Goal: Transaction & Acquisition: Purchase product/service

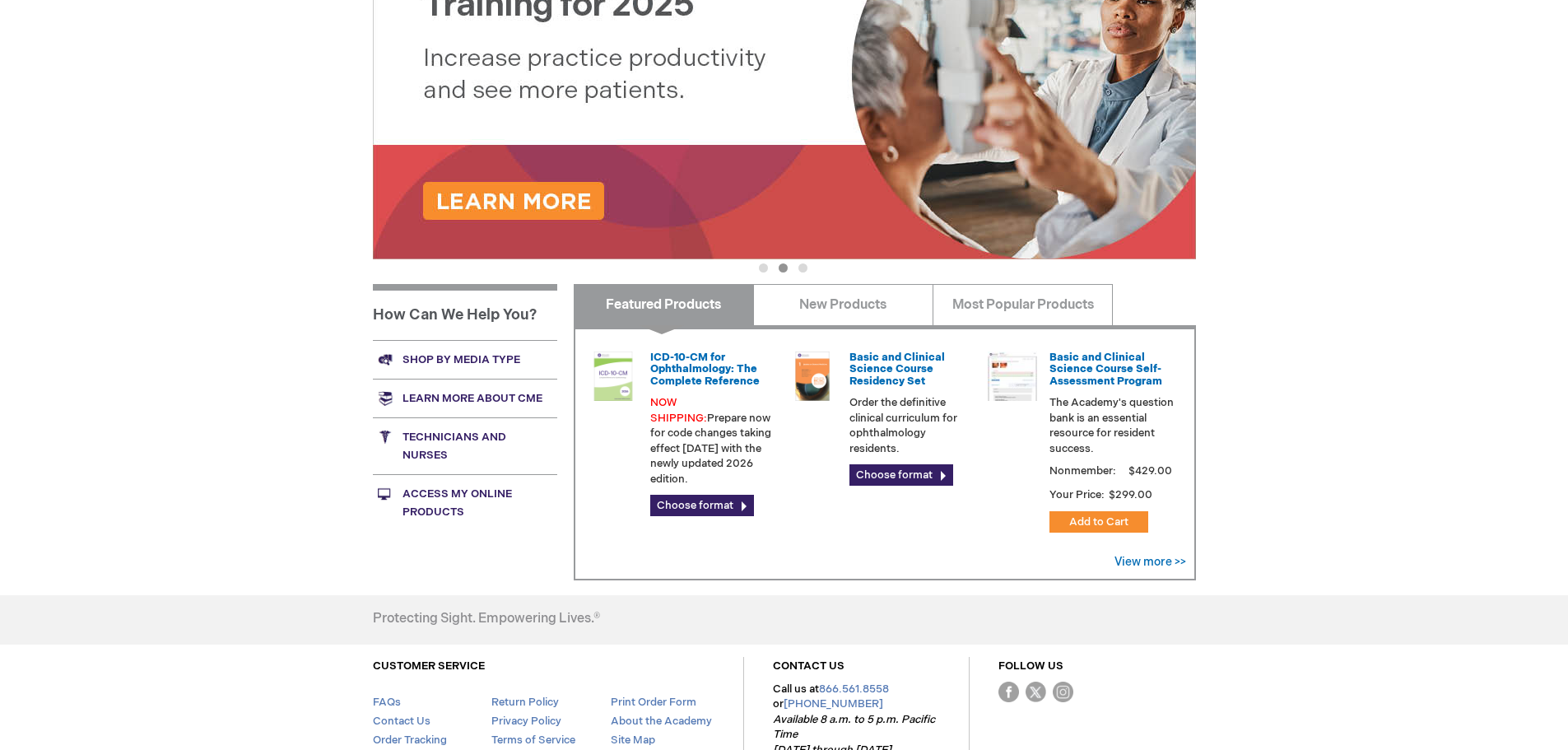
scroll to position [412, 0]
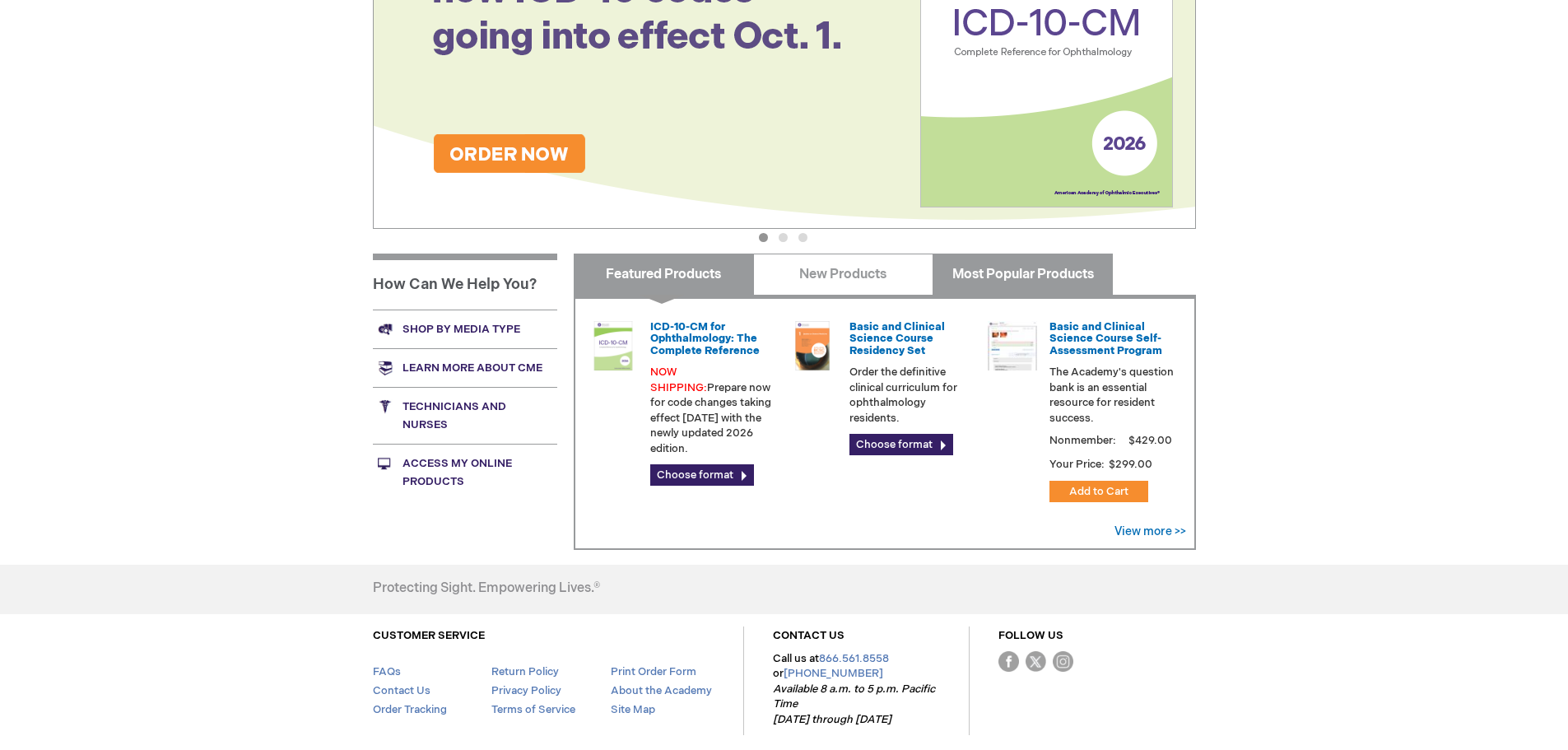
click at [1023, 269] on link "Most Popular Products" at bounding box center [1023, 274] width 181 height 41
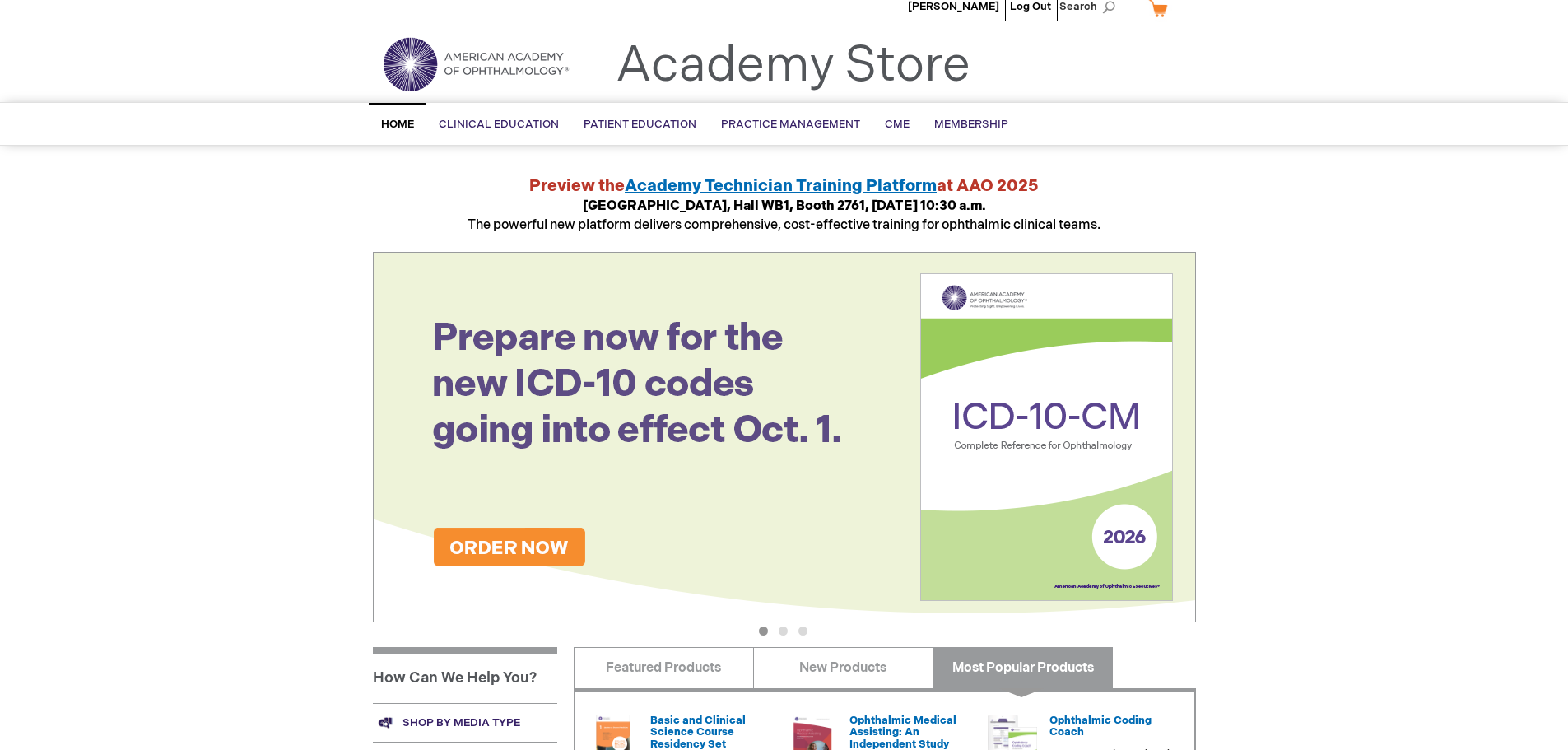
scroll to position [0, 0]
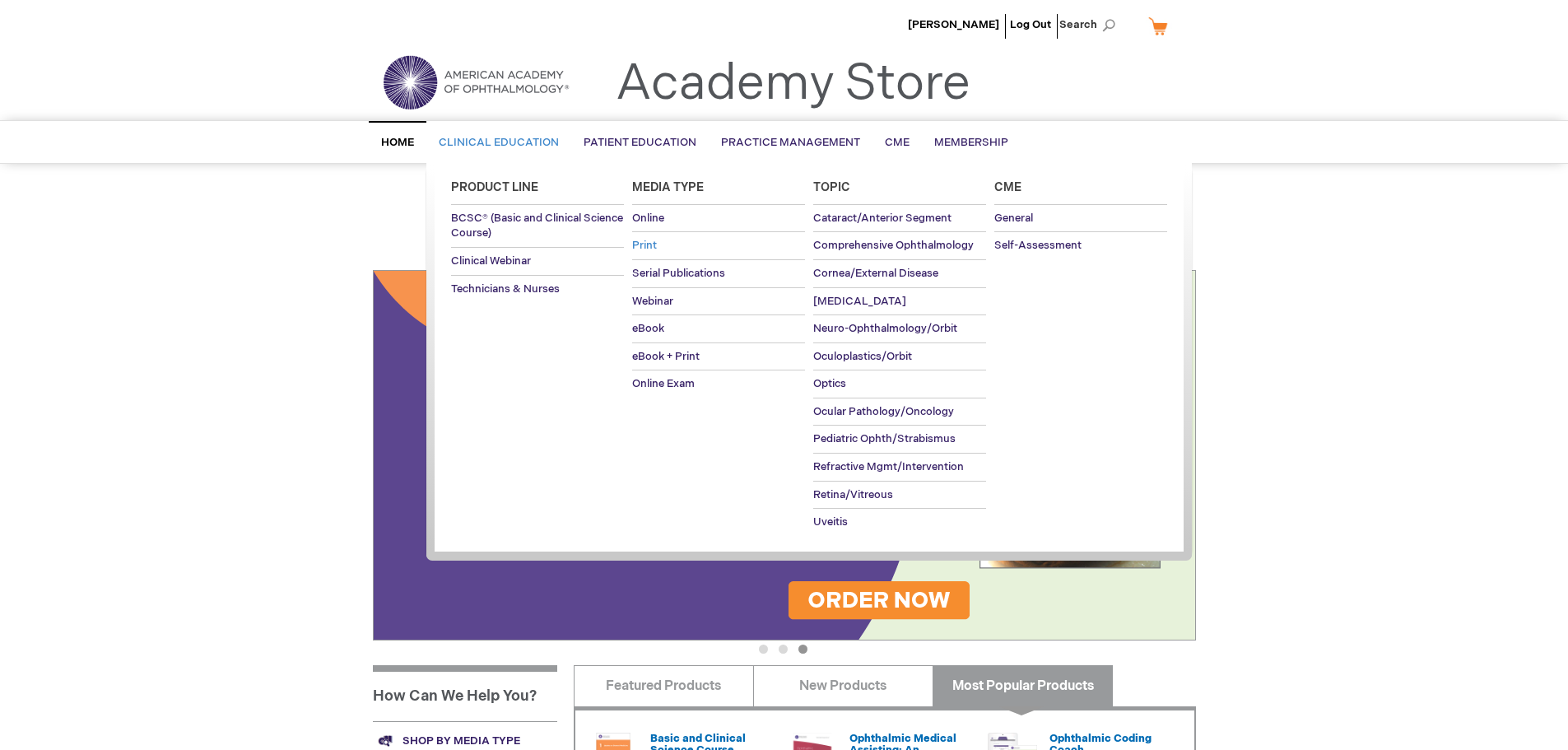
click at [653, 240] on span "Print" at bounding box center [644, 245] width 25 height 13
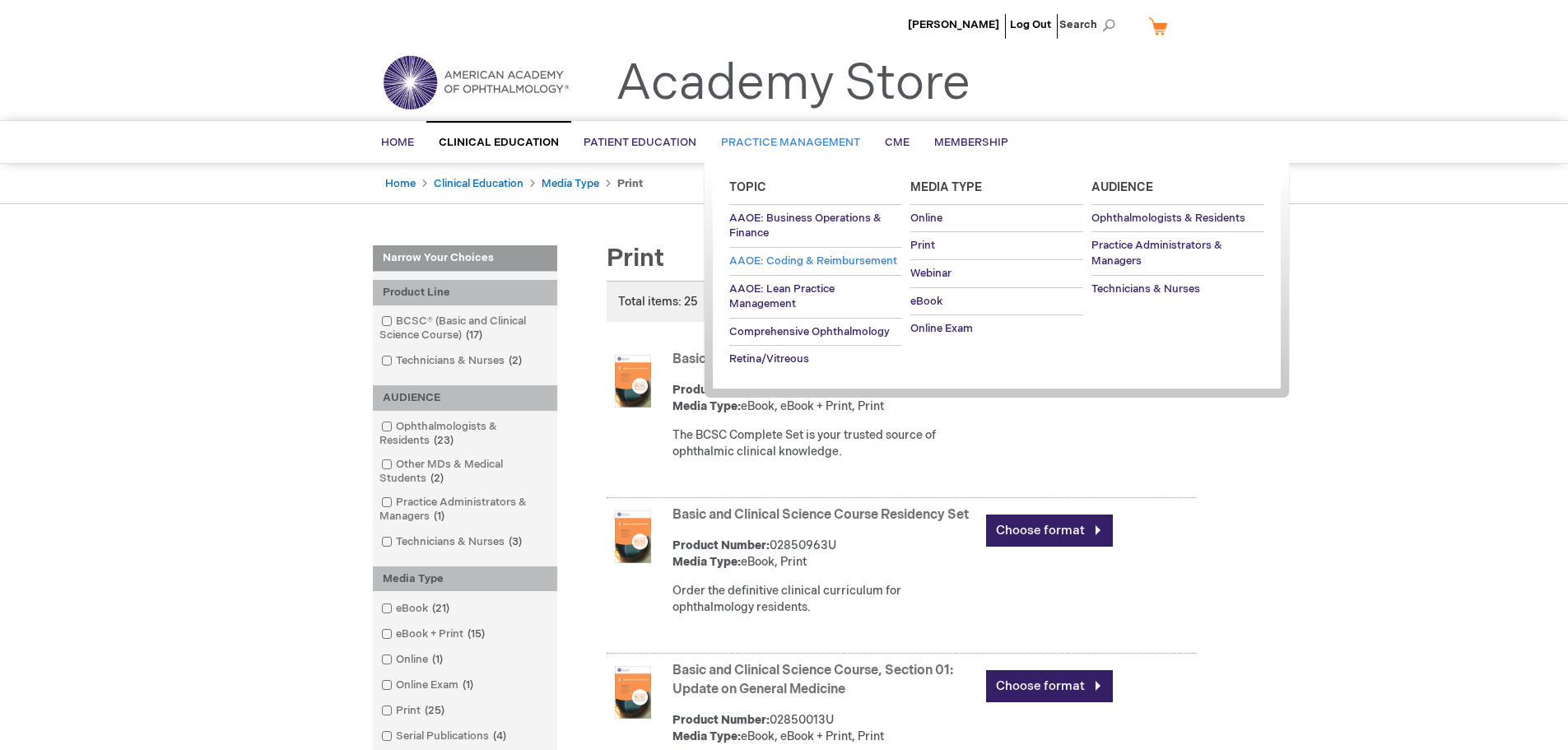
click at [775, 261] on span "AAOE: Coding & Reimbursement" at bounding box center [813, 261] width 168 height 13
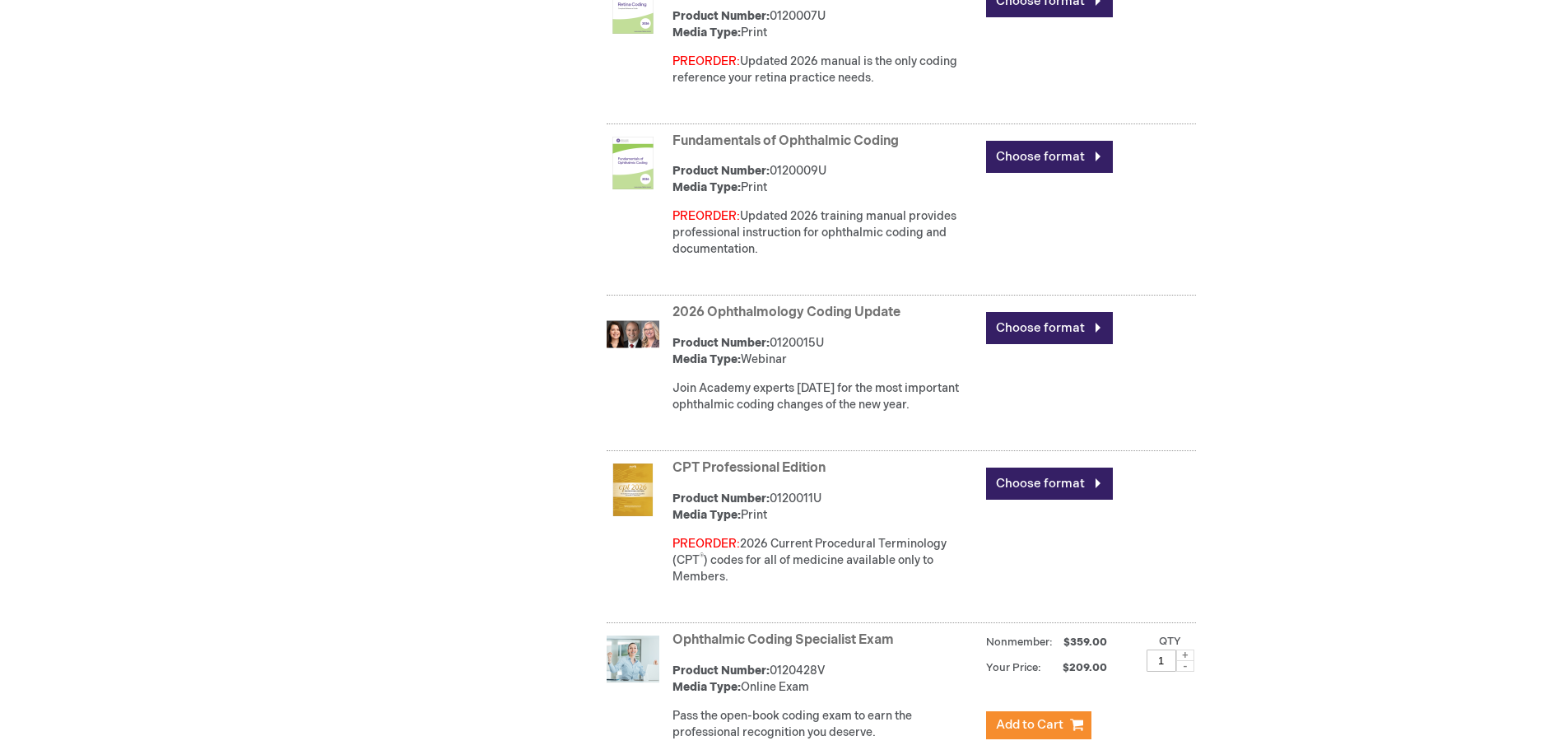
scroll to position [906, 0]
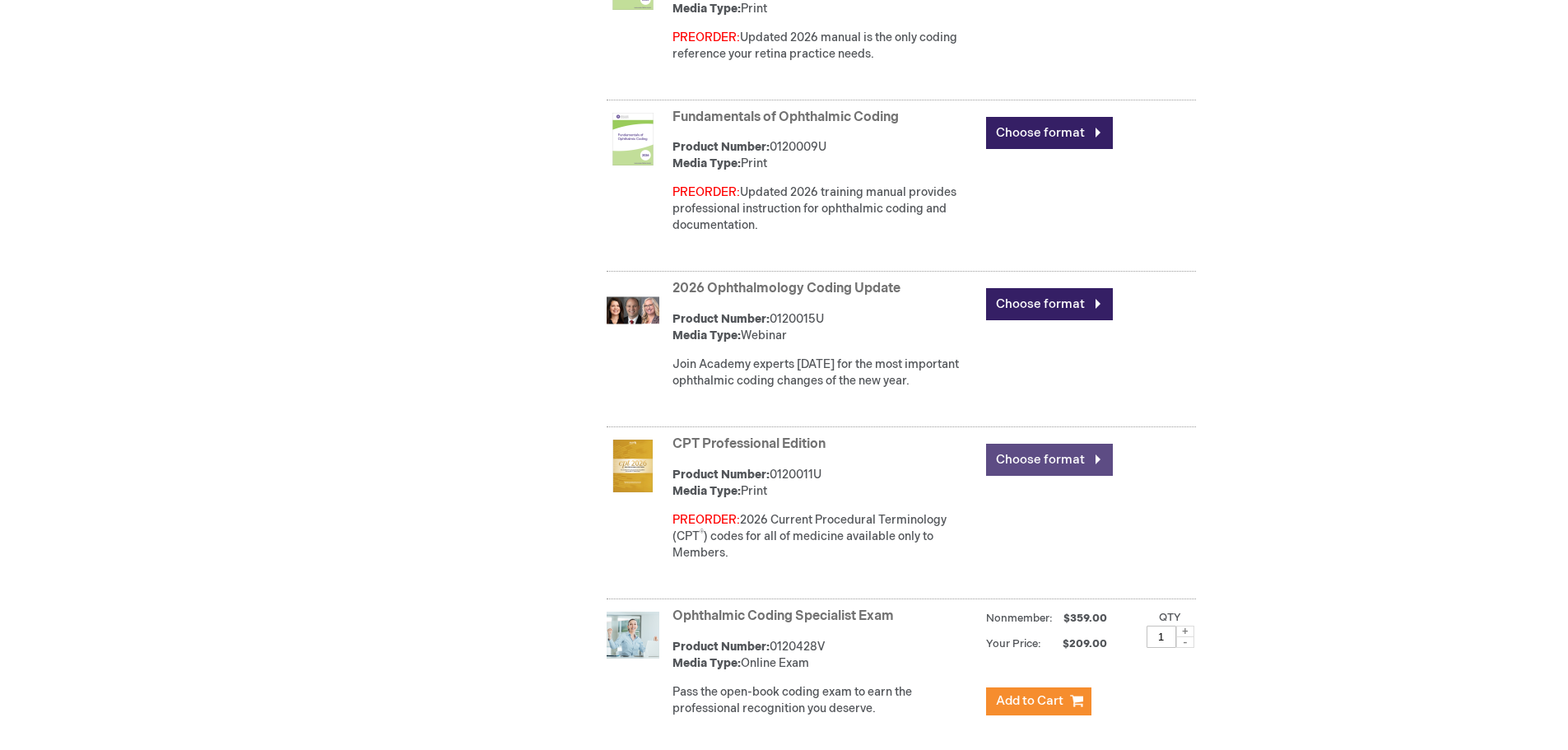
click at [1049, 454] on link "Choose format" at bounding box center [1049, 459] width 126 height 32
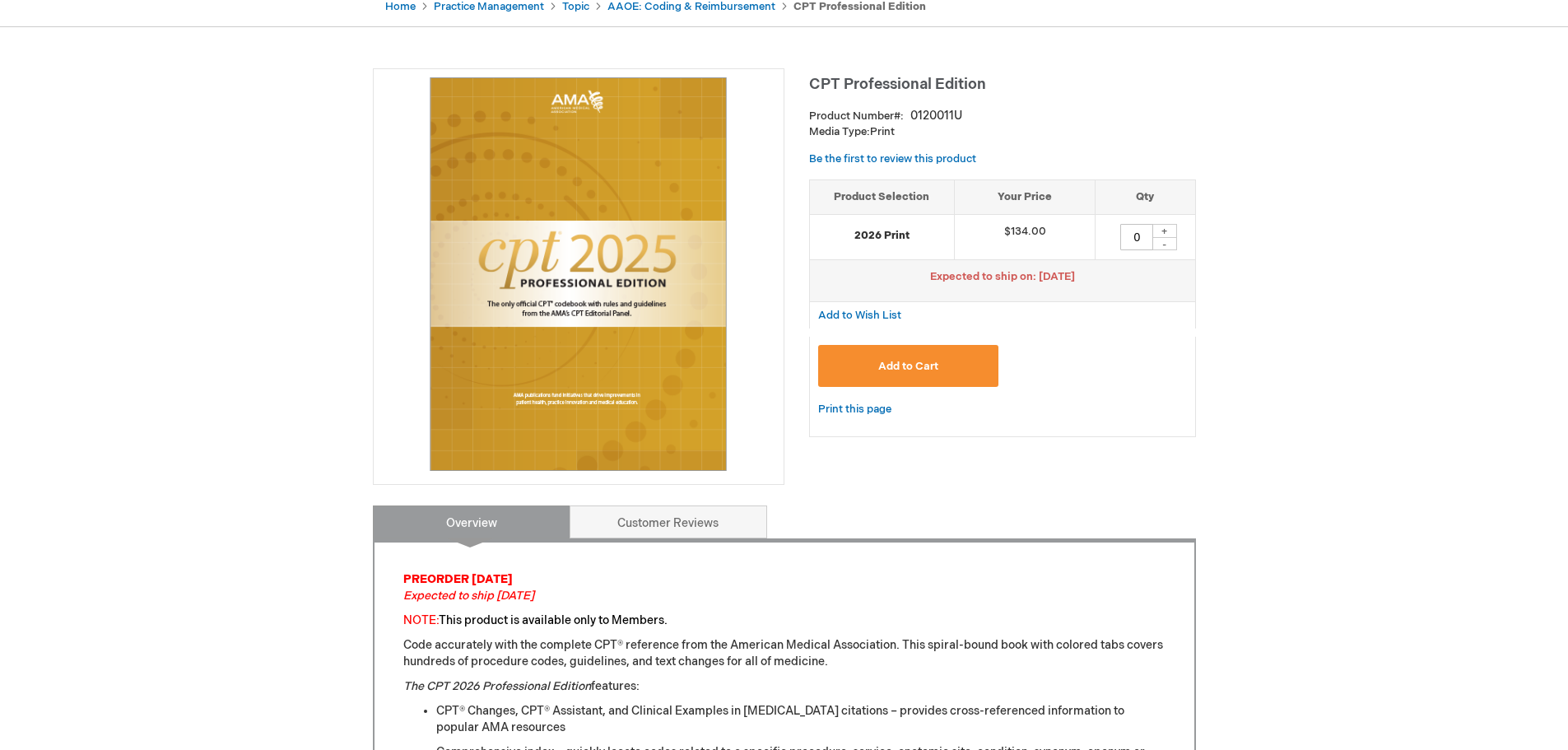
scroll to position [83, 0]
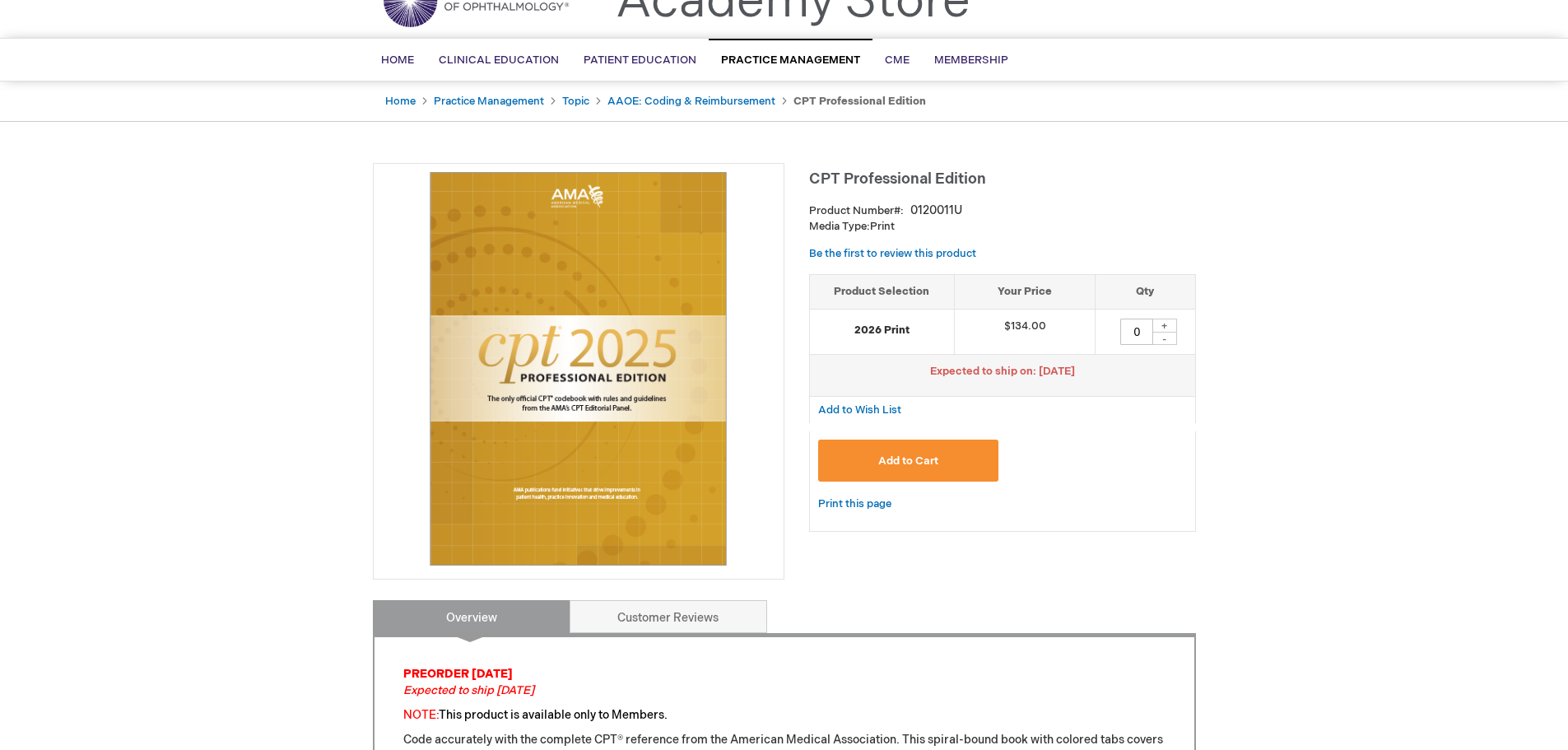
click at [1164, 320] on div "+" at bounding box center [1165, 325] width 25 height 14
type input "1"
click at [905, 462] on span "Add to Cart" at bounding box center [908, 460] width 60 height 13
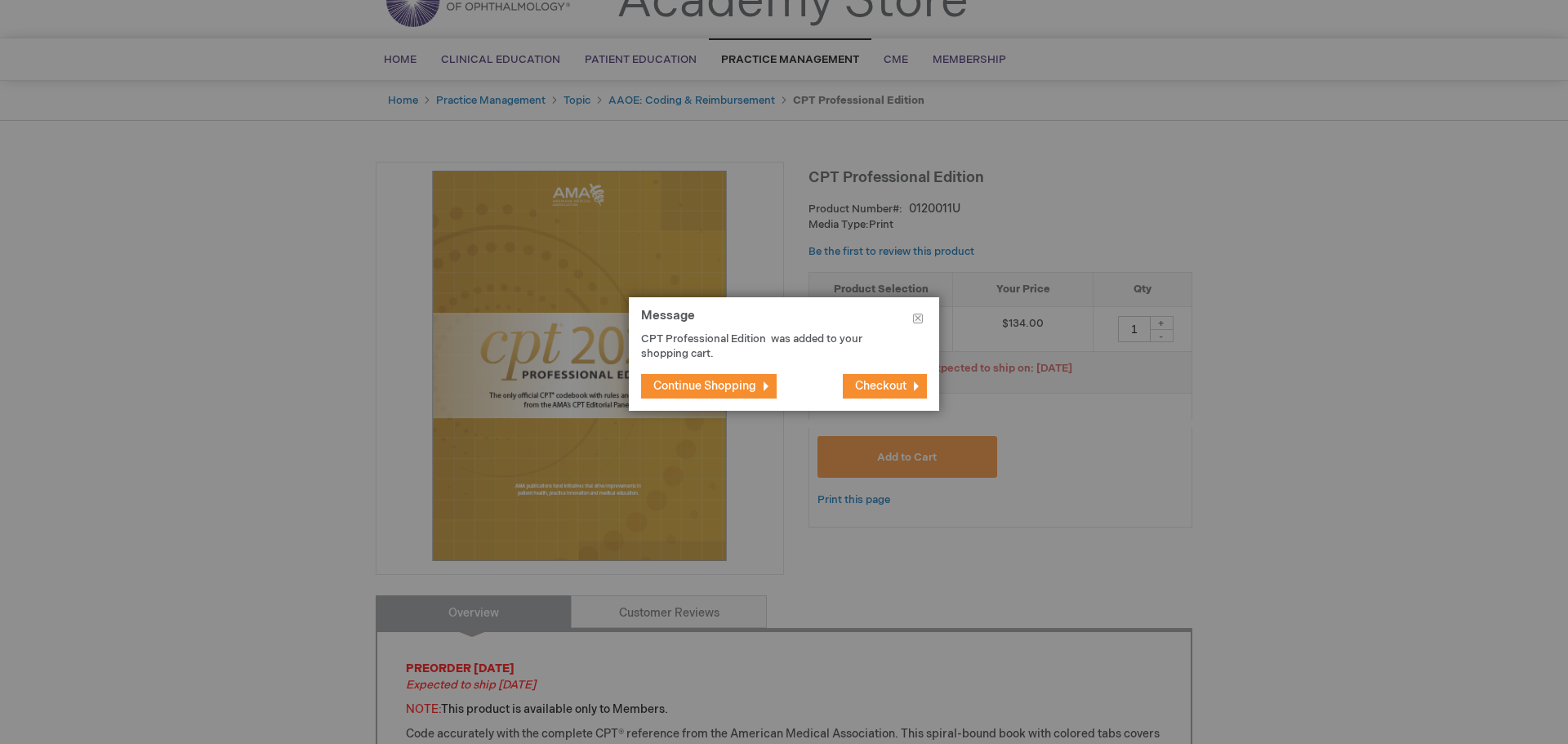
click at [686, 377] on button "Continue Shopping" at bounding box center [708, 386] width 136 height 25
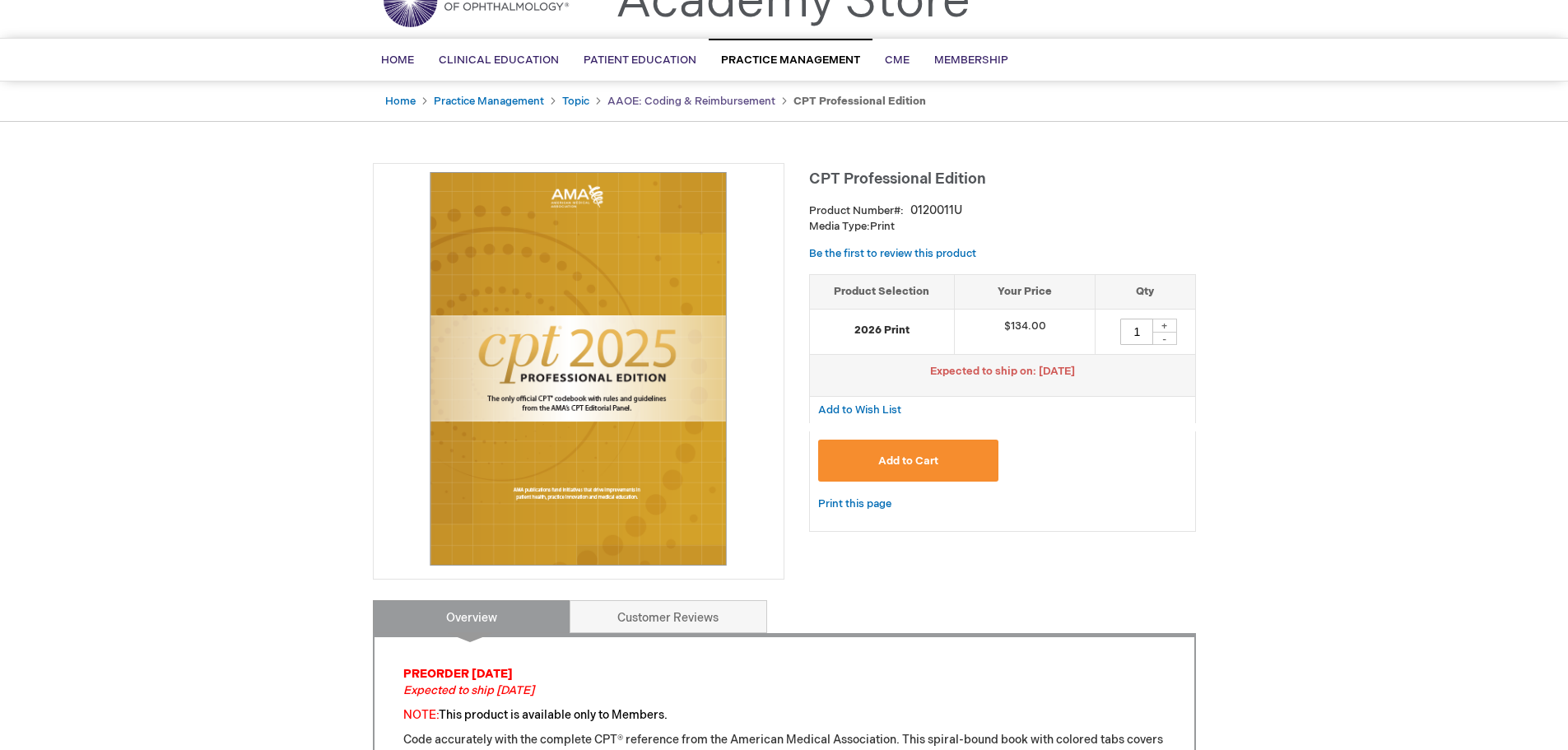
click at [692, 99] on link "AAOE: Coding & Reimbursement" at bounding box center [691, 101] width 168 height 13
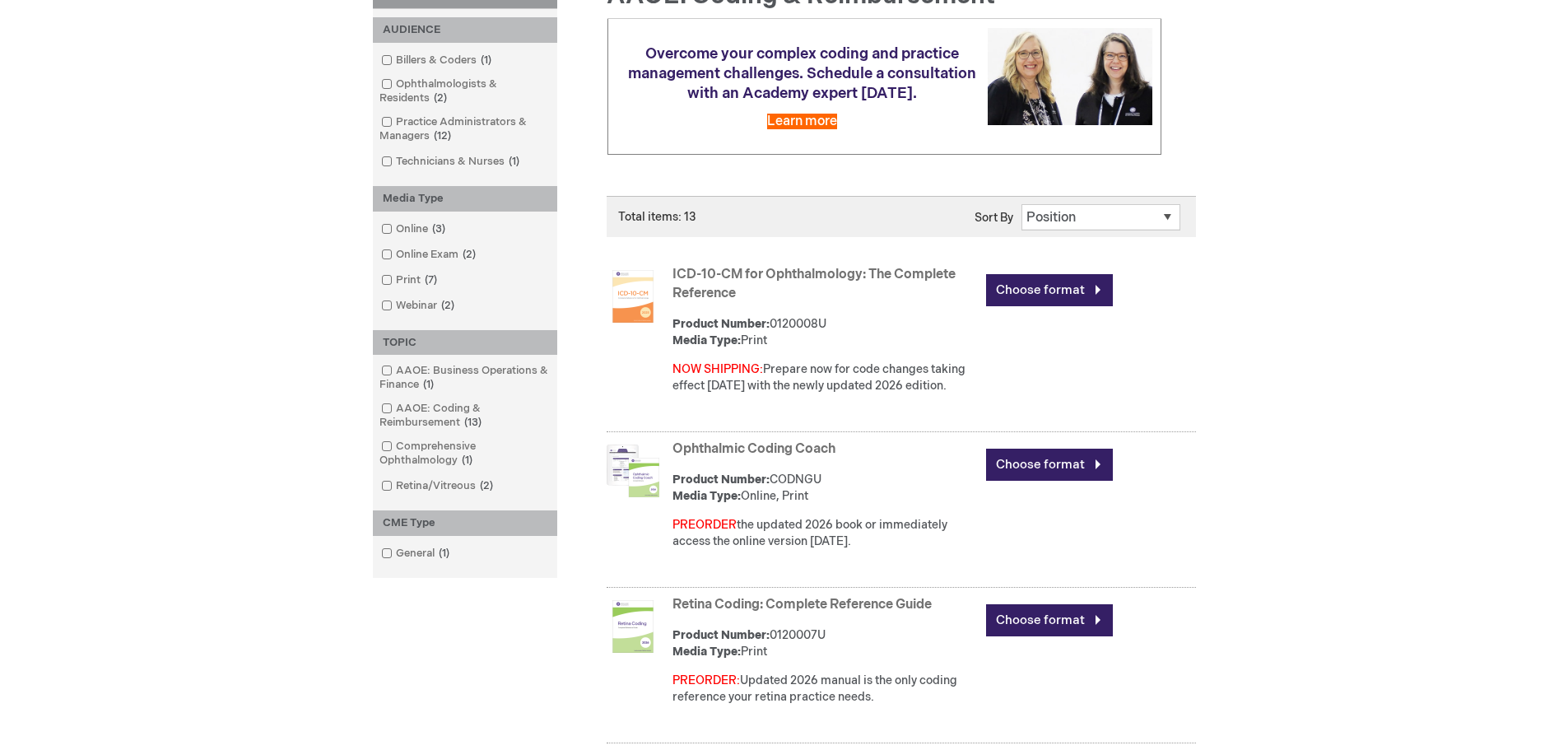
scroll to position [329, 0]
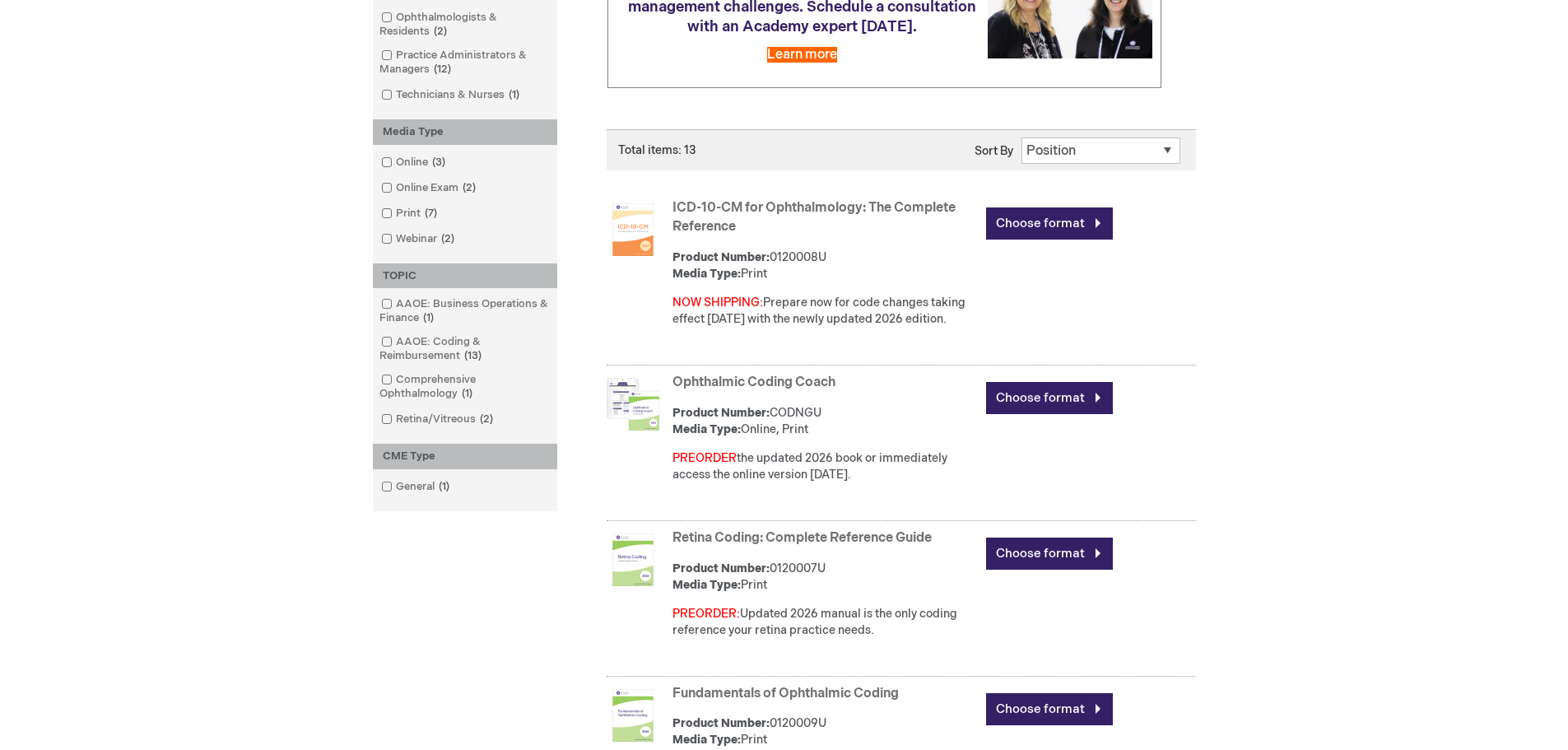
click at [1150, 155] on select "Position Product Name : A to Z Product Name : Z to A Price : Low to High Price …" at bounding box center [1101, 151] width 159 height 27
select select "name"
click at [1022, 138] on select "Position Product Name : A to Z Product Name : Z to A Price : Low to High Price …" at bounding box center [1101, 151] width 159 height 27
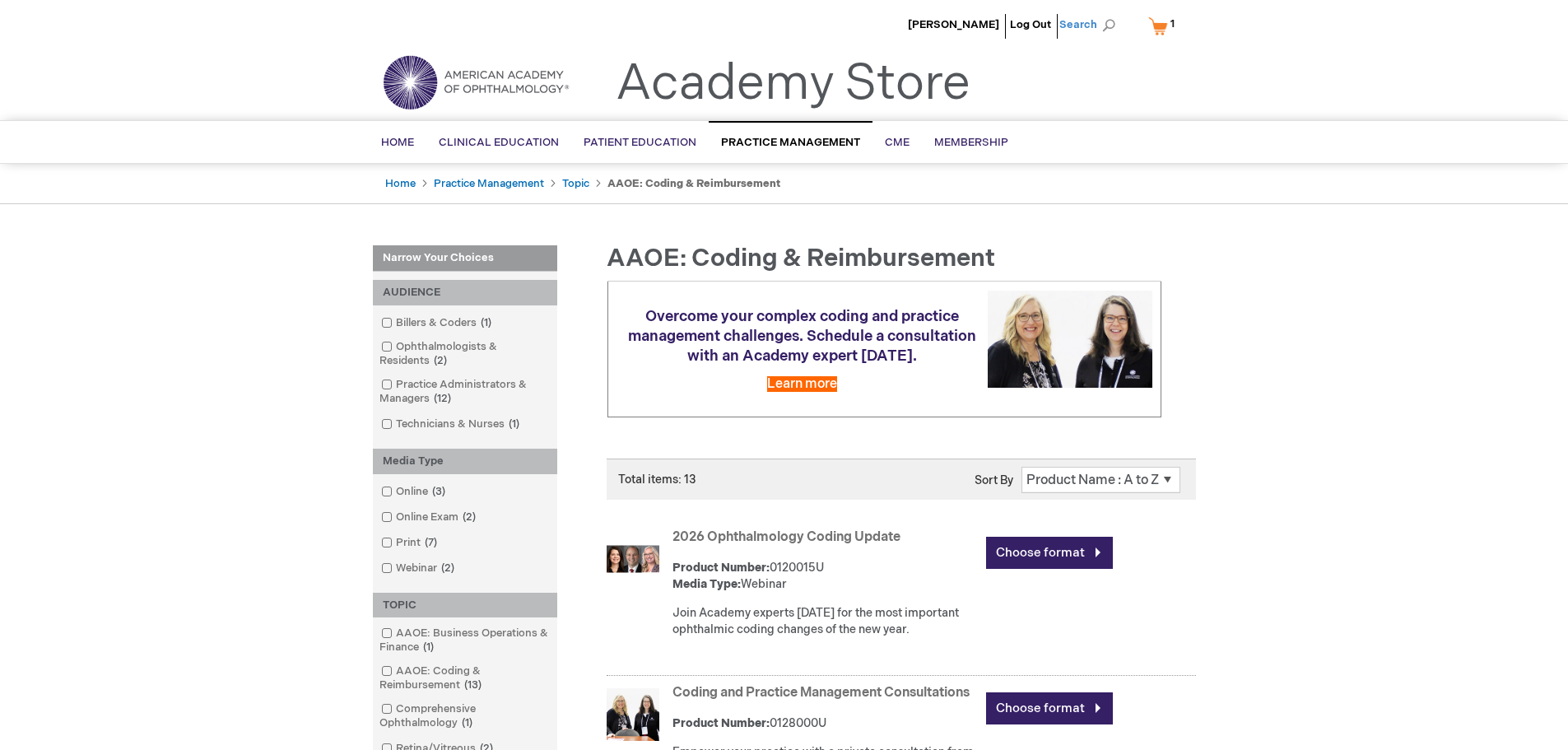
click at [1086, 25] on span "Search" at bounding box center [1091, 25] width 63 height 33
type input "ICD10 book"
click at [1103, 12] on button "Search" at bounding box center [1109, 25] width 13 height 27
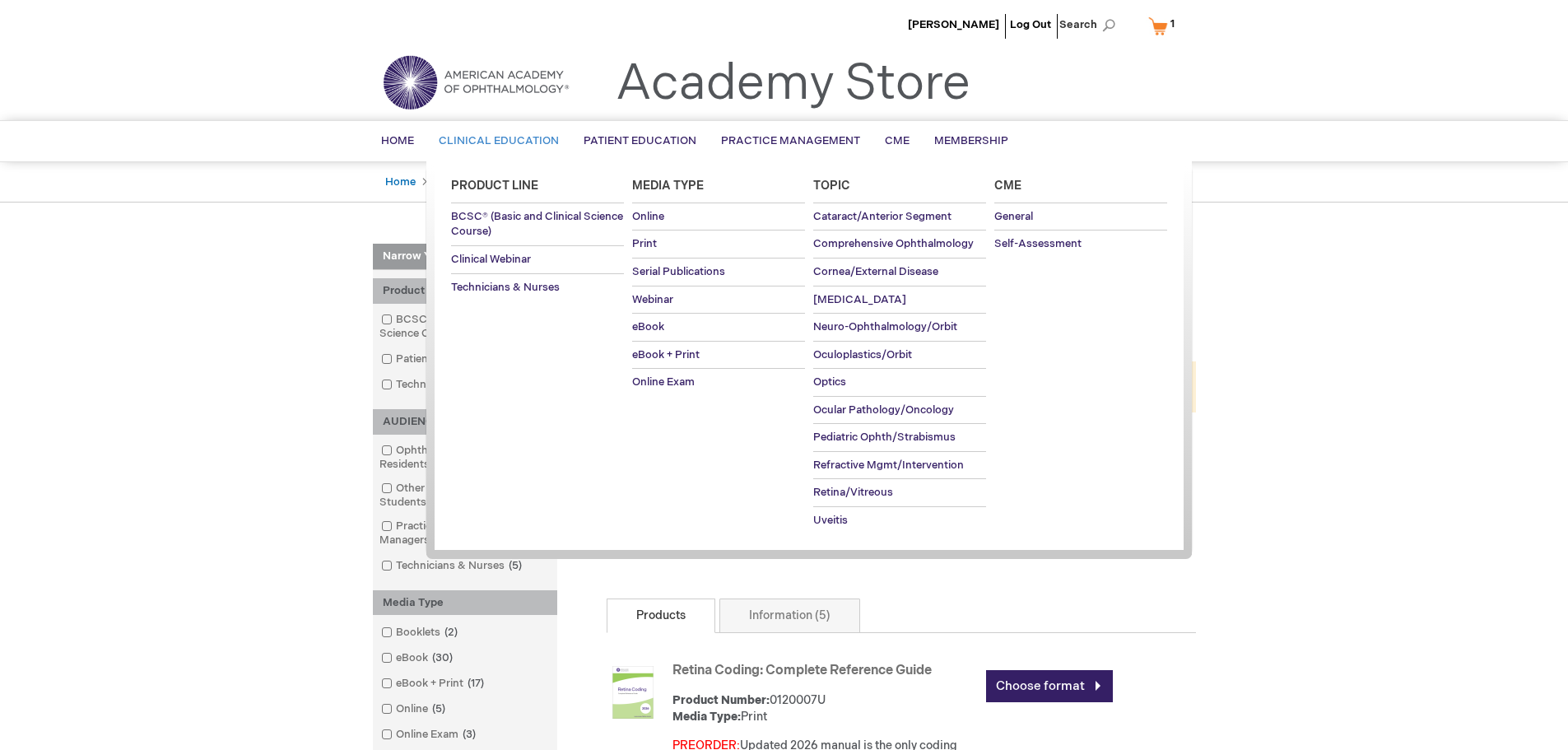
click at [531, 138] on span "Clinical Education" at bounding box center [499, 140] width 120 height 13
